Goal: Information Seeking & Learning: Check status

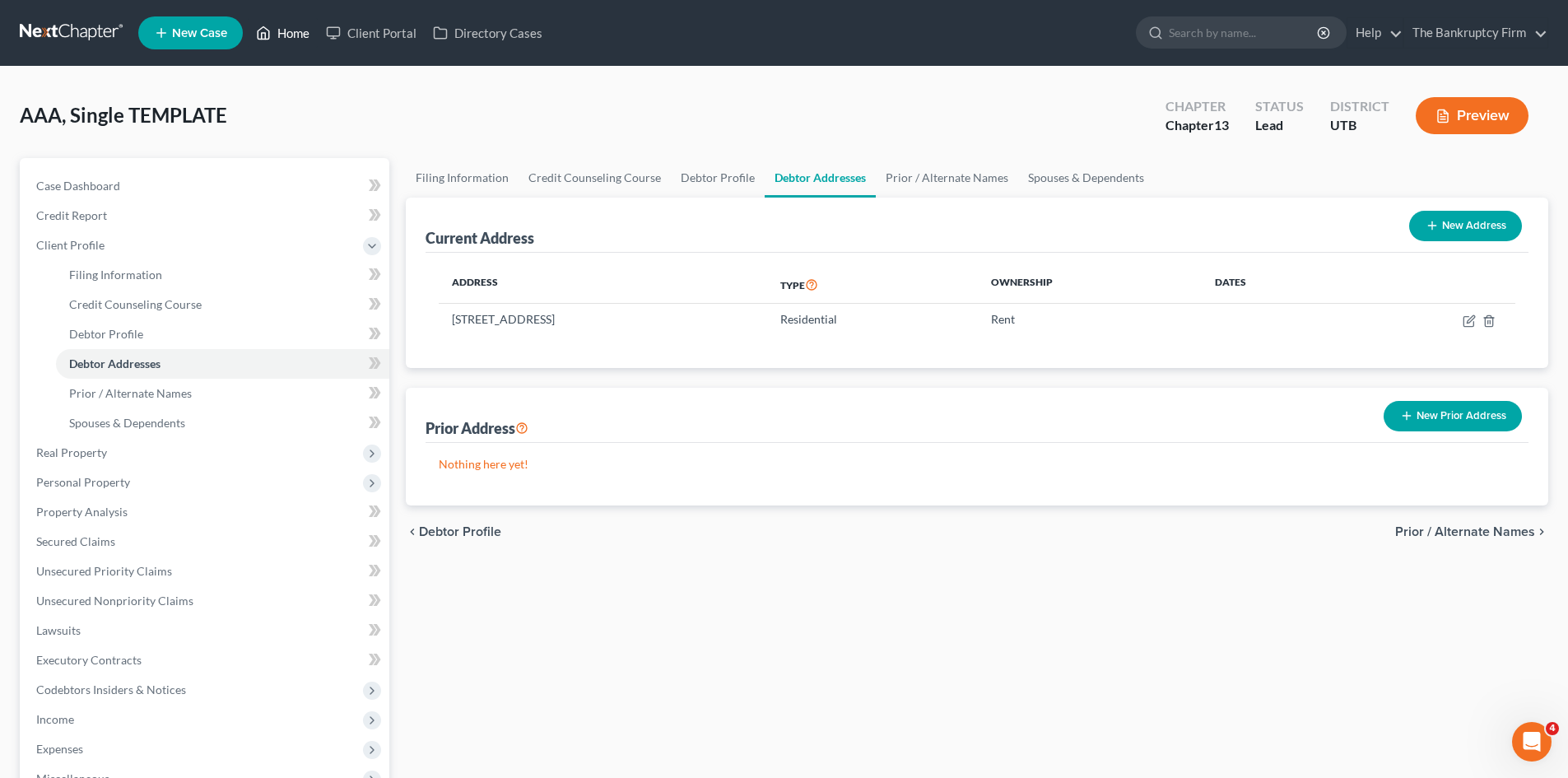
click at [283, 37] on link "Home" at bounding box center [282, 33] width 70 height 29
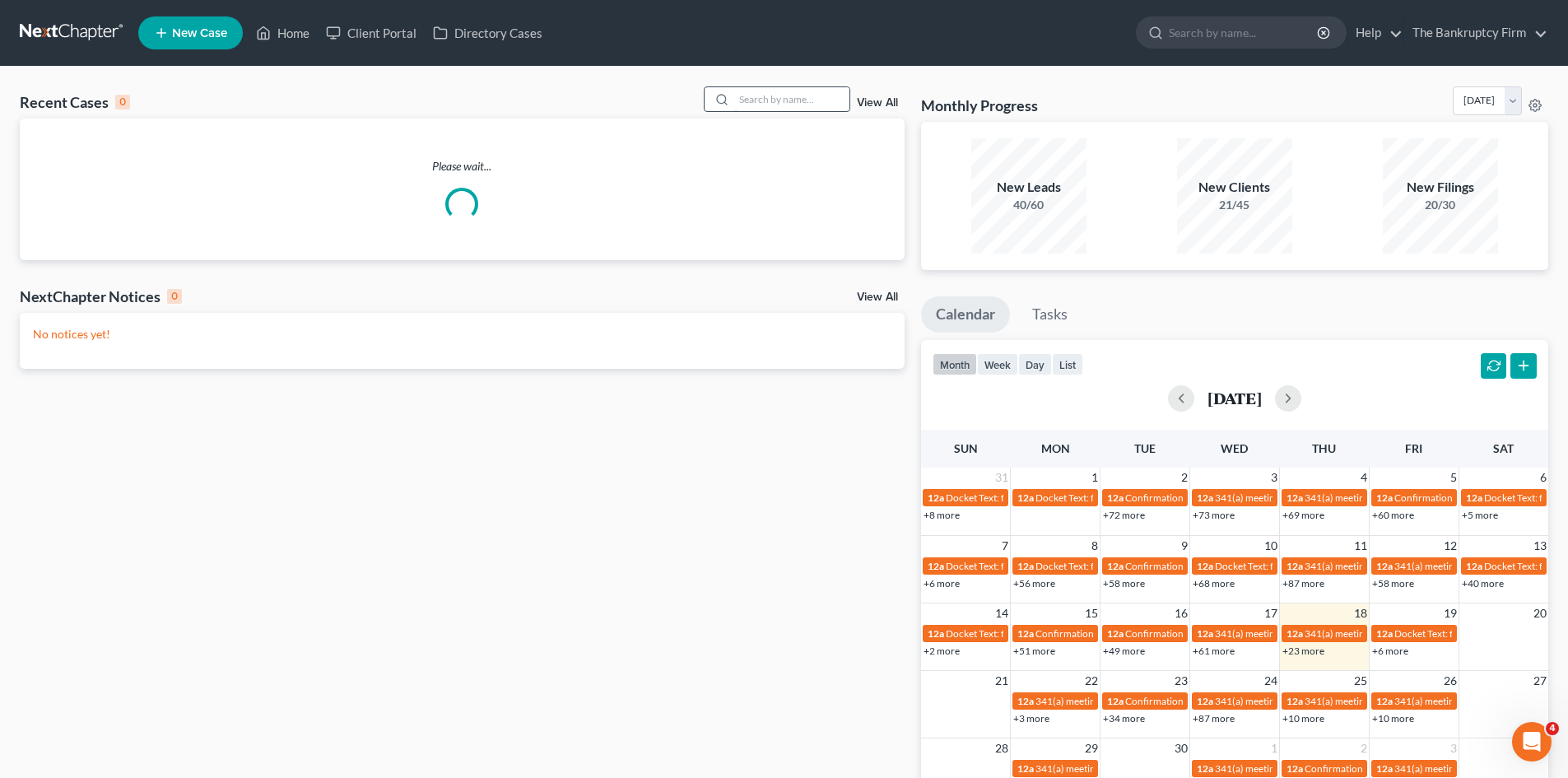
click at [760, 100] on input "search" at bounding box center [792, 99] width 115 height 24
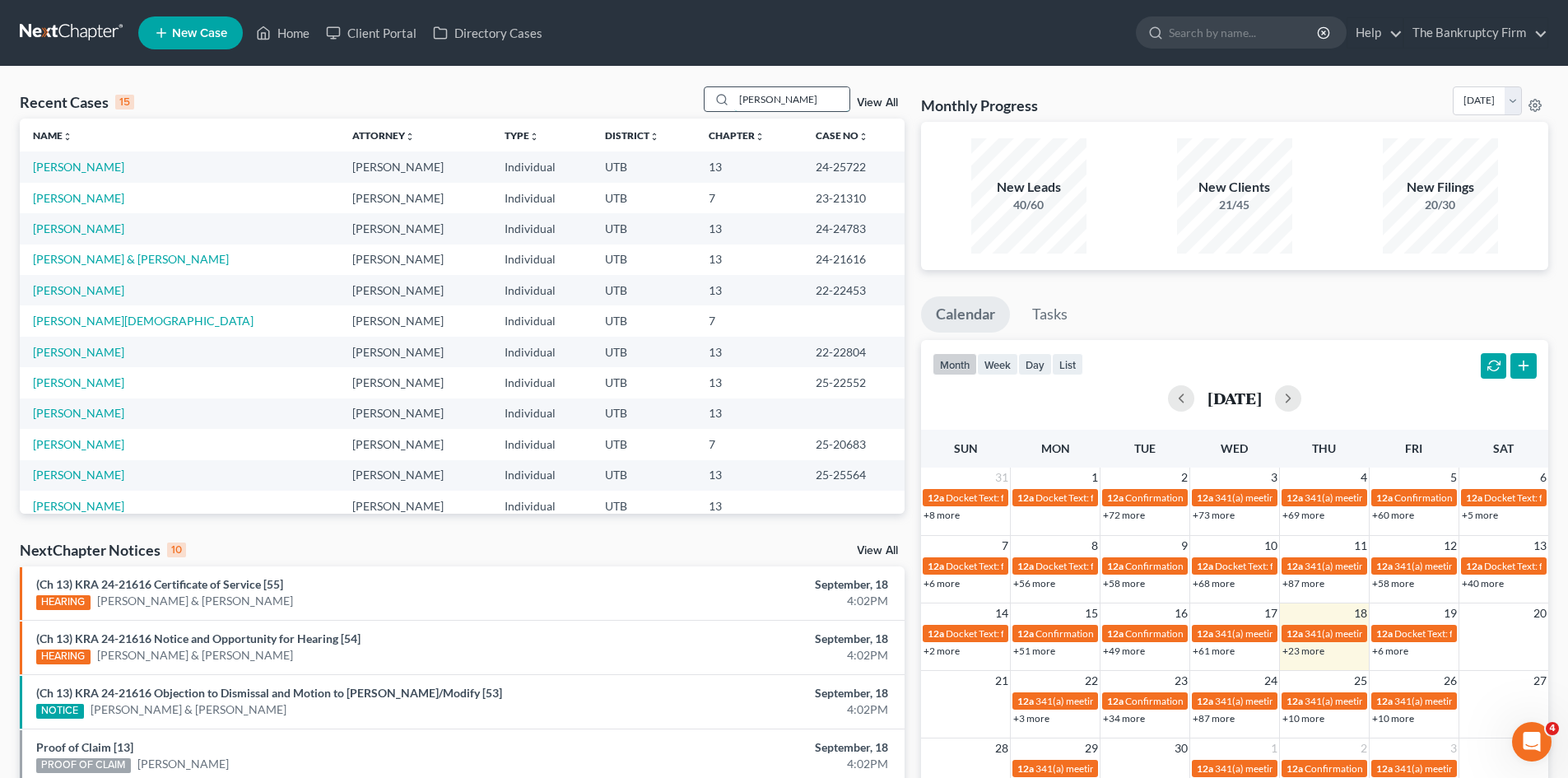
type input "[PERSON_NAME]"
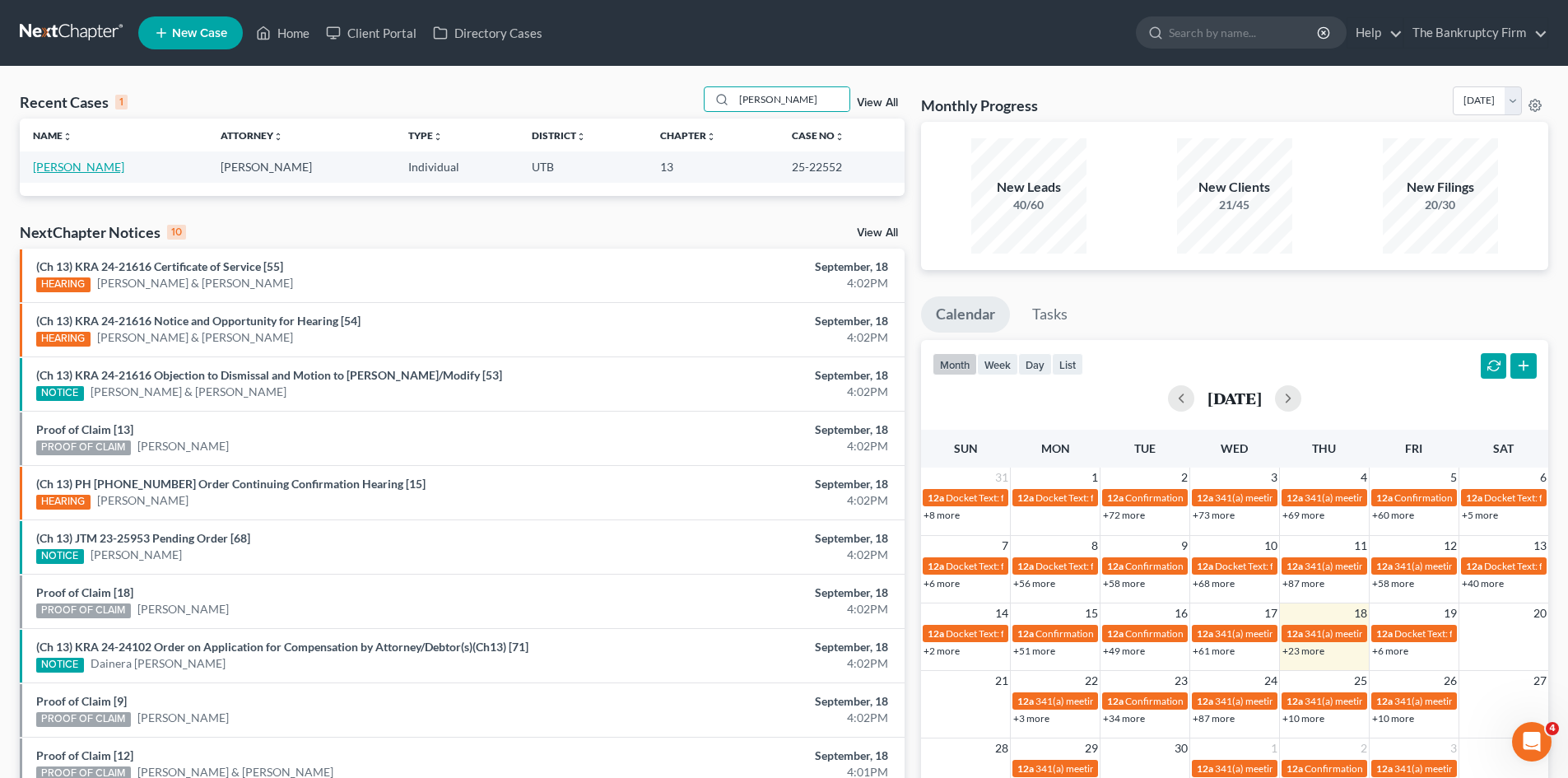
click at [63, 161] on link "[PERSON_NAME]" at bounding box center [79, 166] width 92 height 14
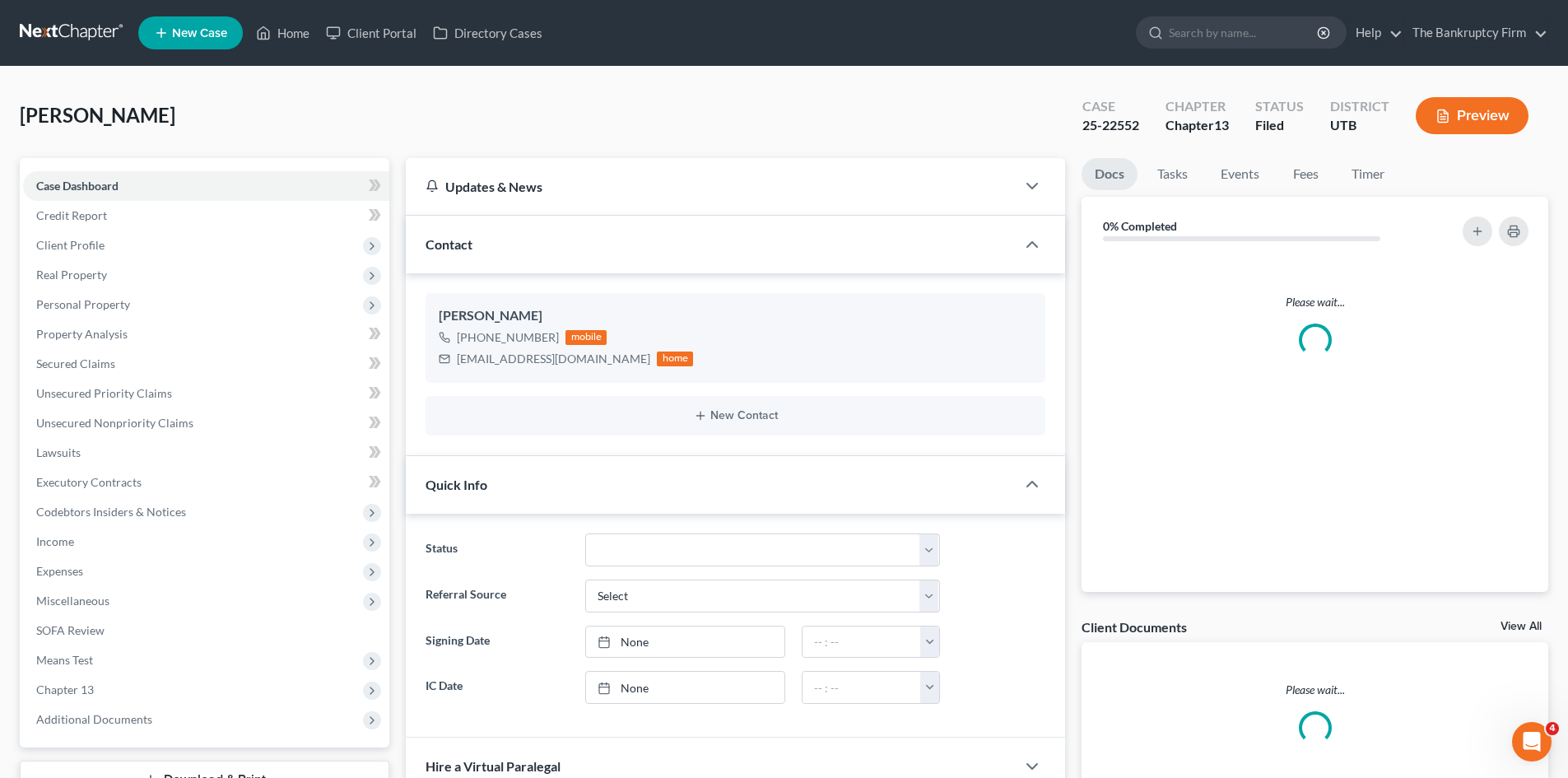
scroll to position [247, 0]
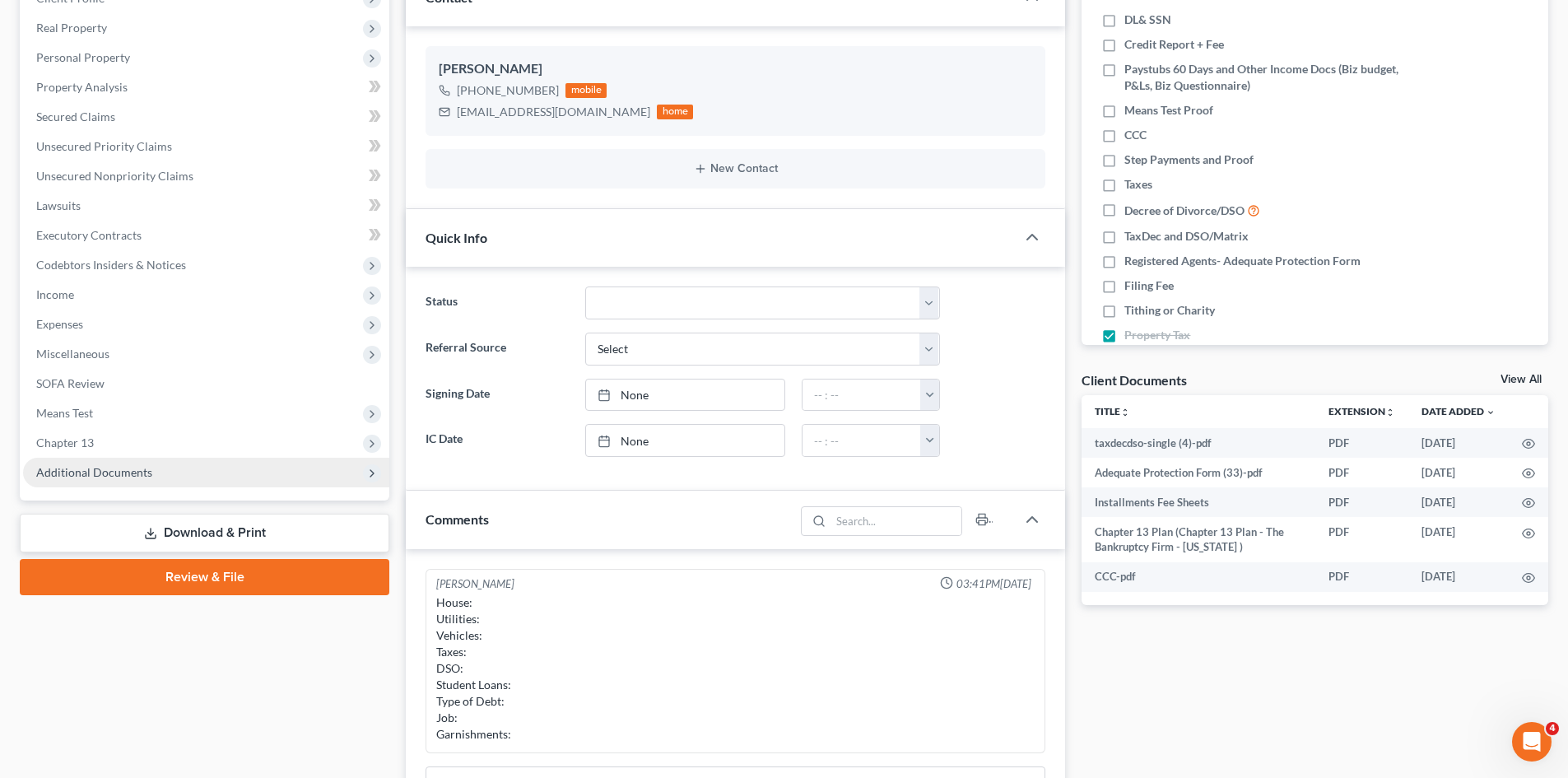
click at [125, 481] on span "Additional Documents" at bounding box center [206, 472] width 367 height 29
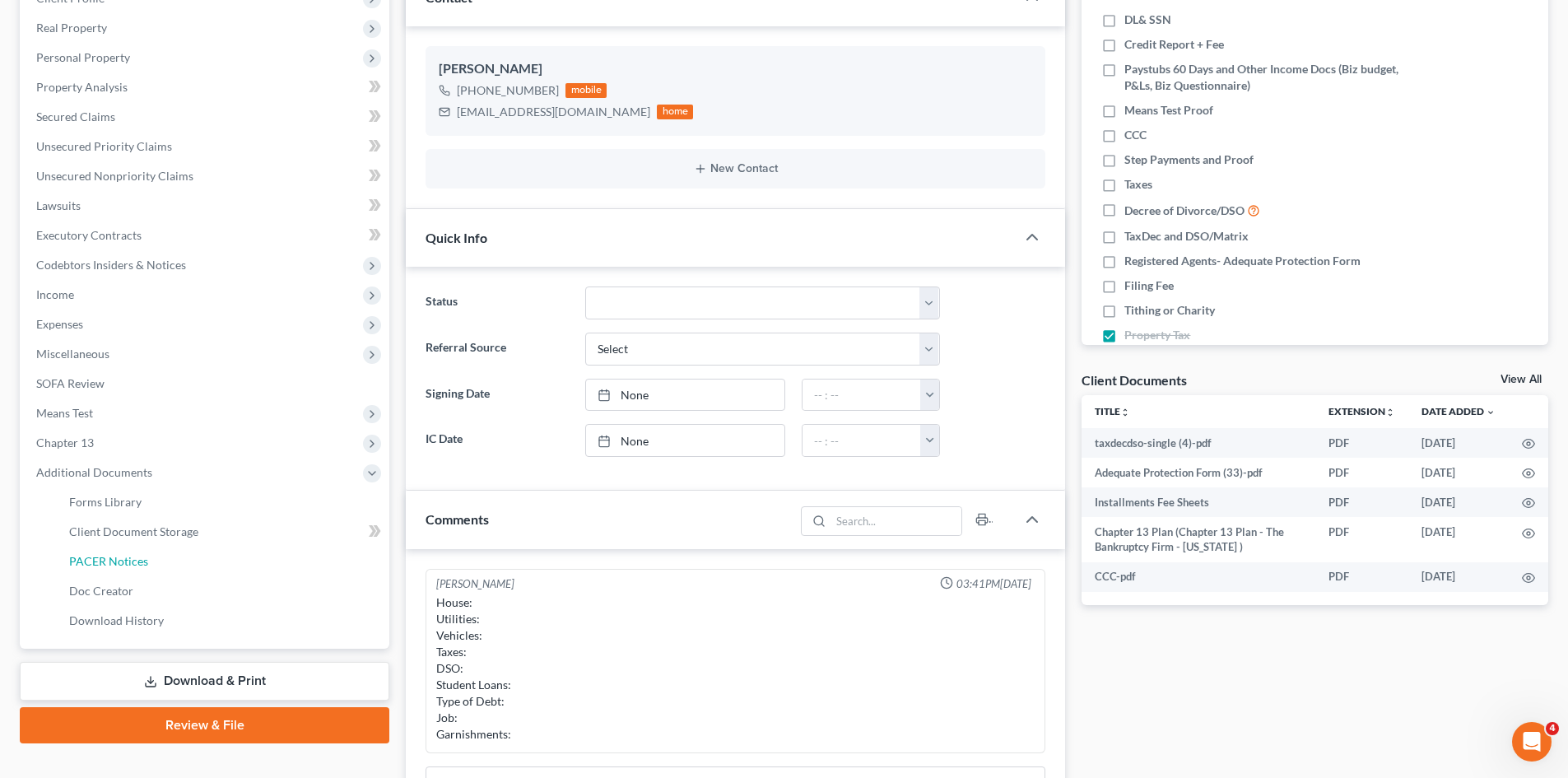
click at [139, 563] on span "PACER Notices" at bounding box center [108, 560] width 79 height 14
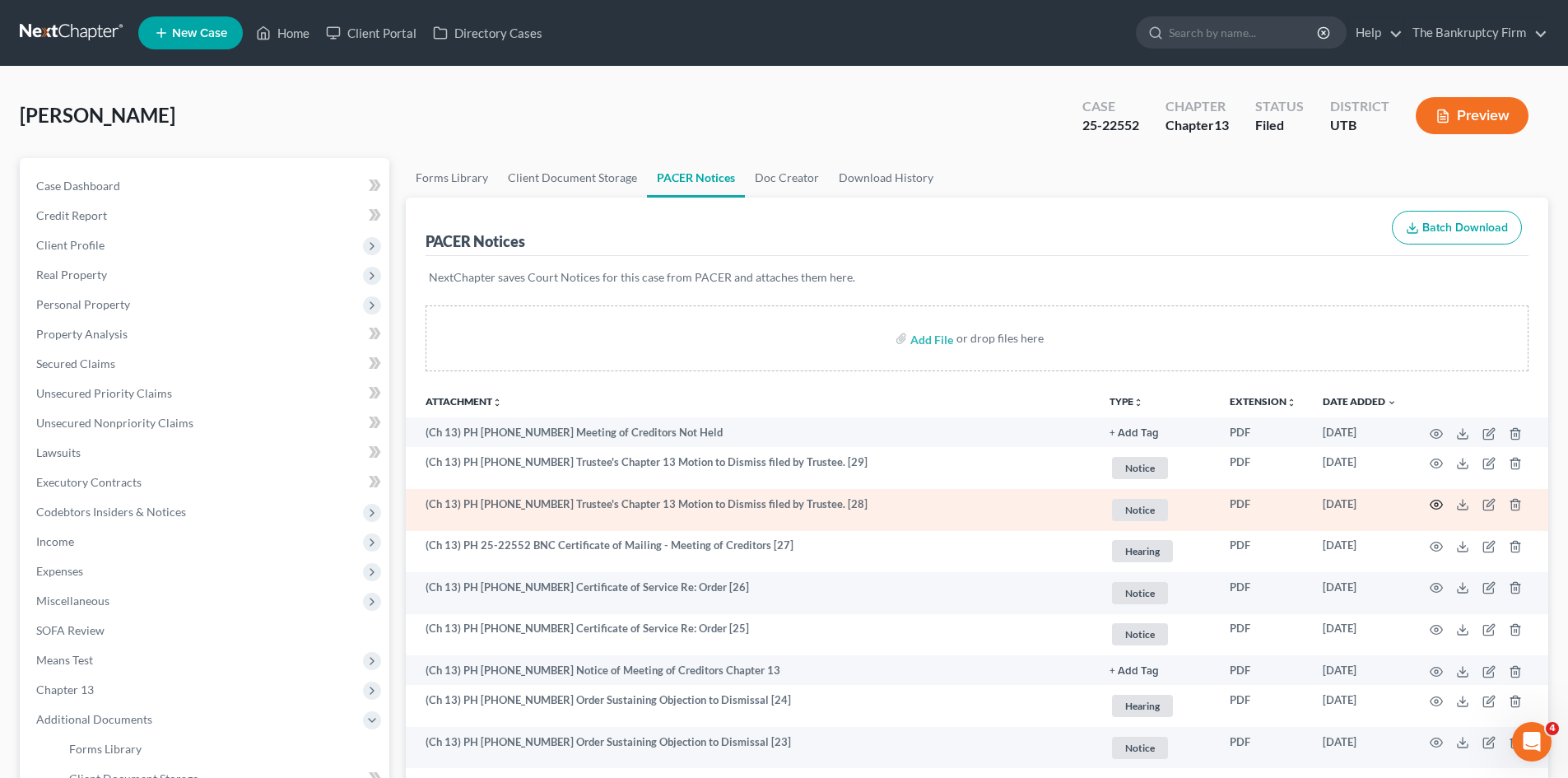
click at [1431, 506] on icon "button" at bounding box center [1436, 505] width 12 height 9
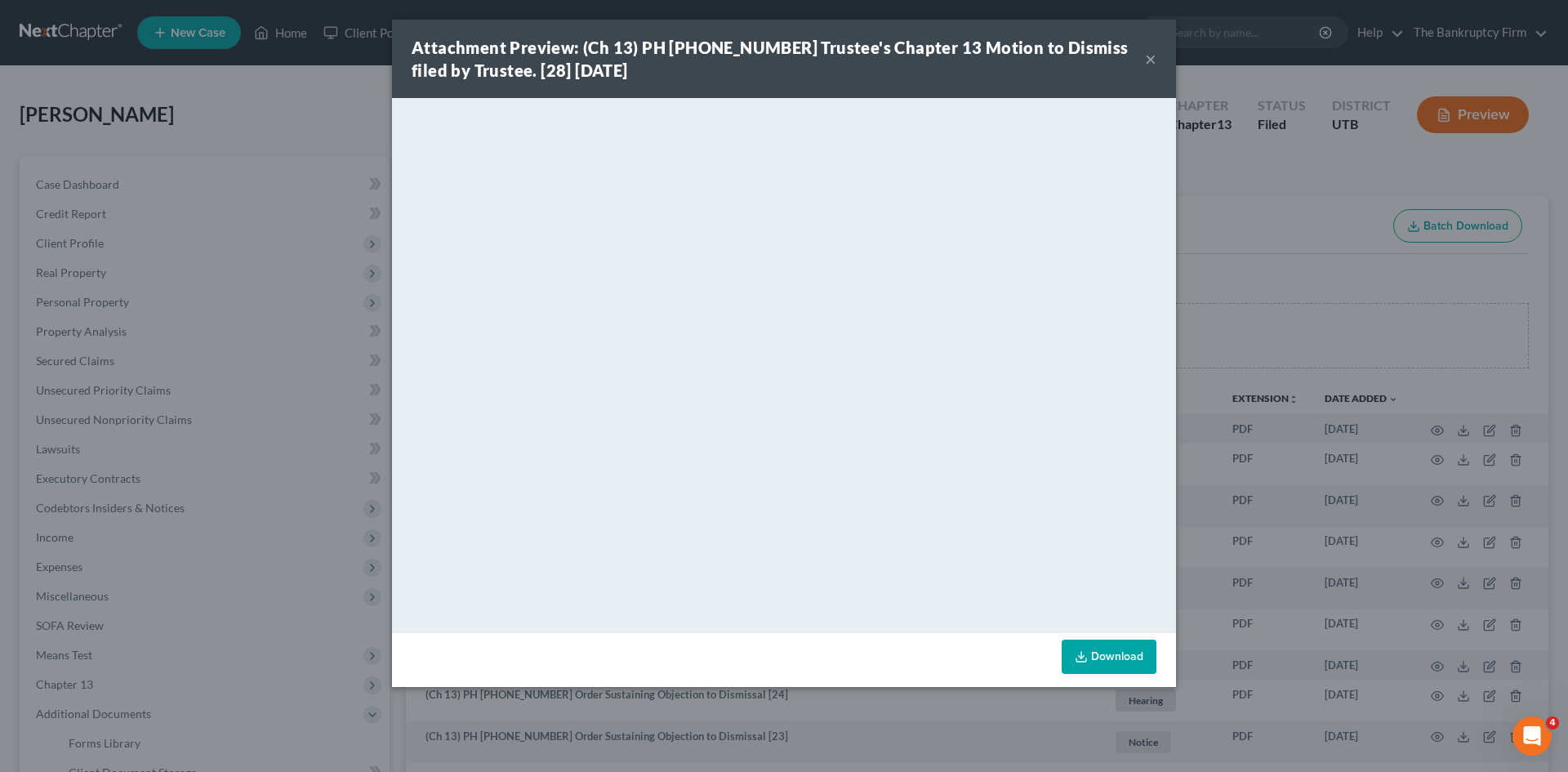
click at [1149, 56] on button "×" at bounding box center [1151, 59] width 12 height 20
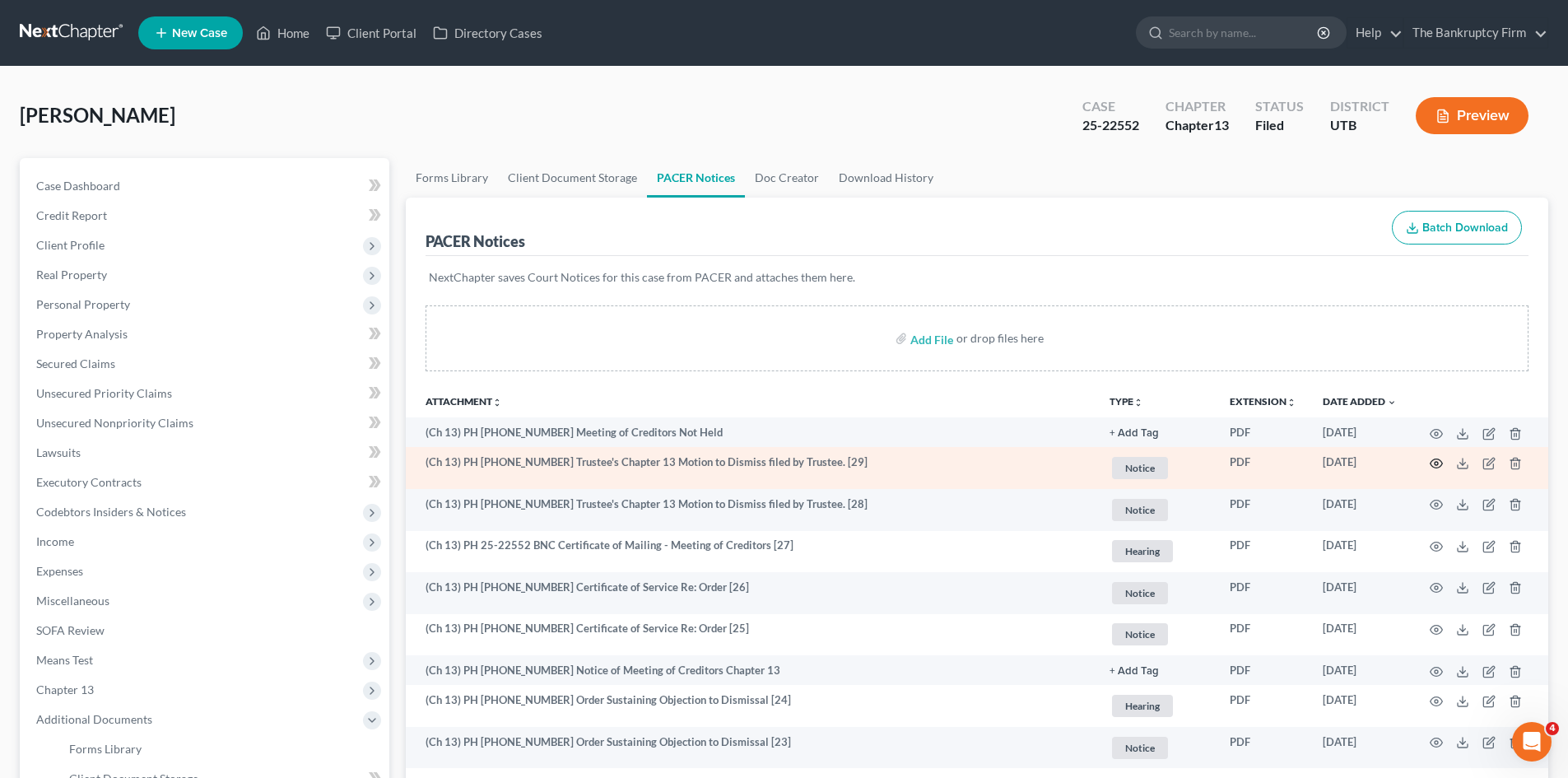
click at [1435, 463] on icon "button" at bounding box center [1436, 463] width 13 height 13
